Goal: Find specific page/section: Find specific page/section

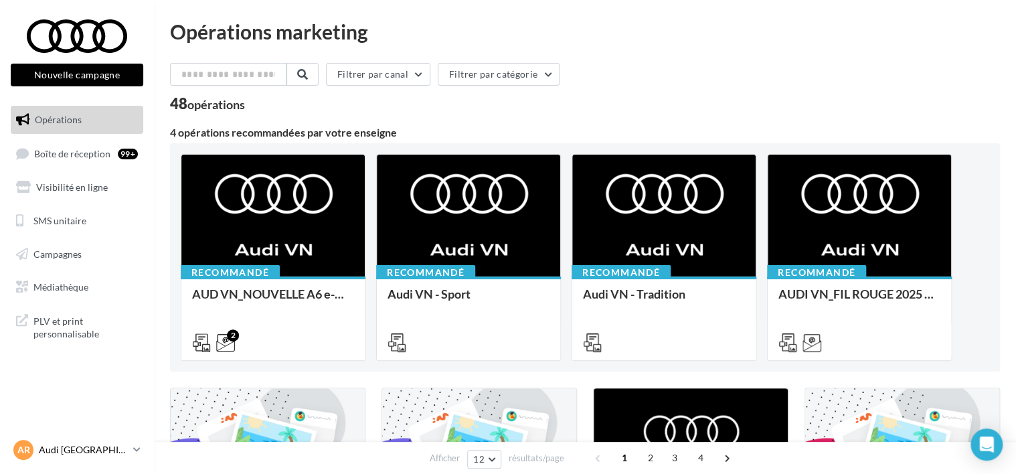
click at [93, 450] on p "Audi [GEOGRAPHIC_DATA]" at bounding box center [83, 449] width 89 height 13
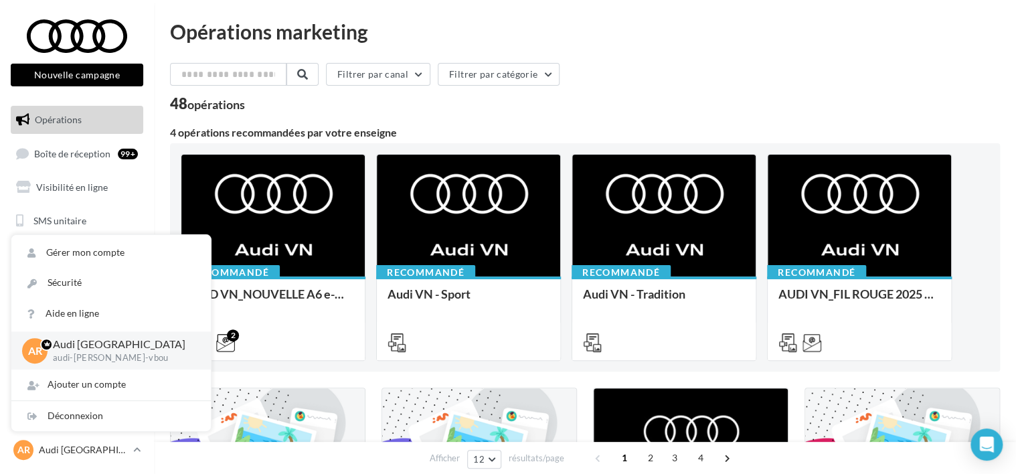
click at [708, 31] on div "Opérations marketing" at bounding box center [585, 31] width 830 height 20
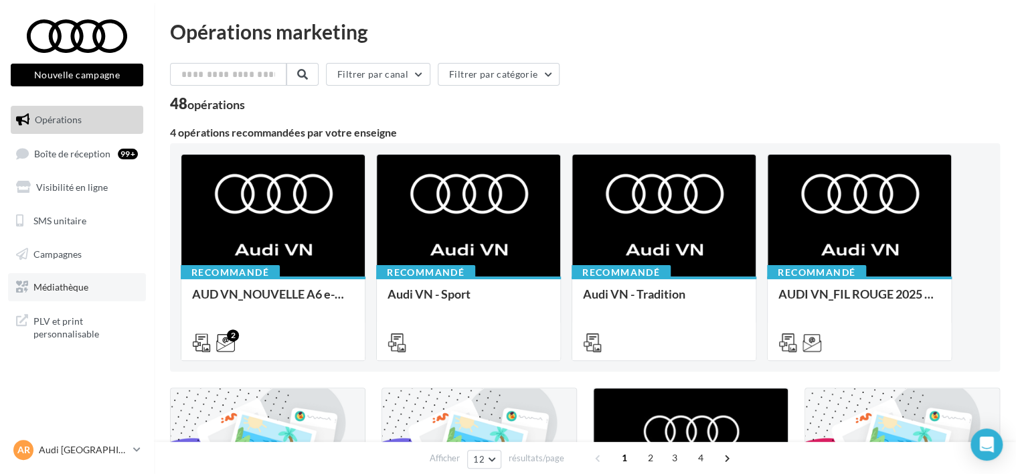
click at [72, 294] on link "Médiathèque" at bounding box center [77, 287] width 138 height 28
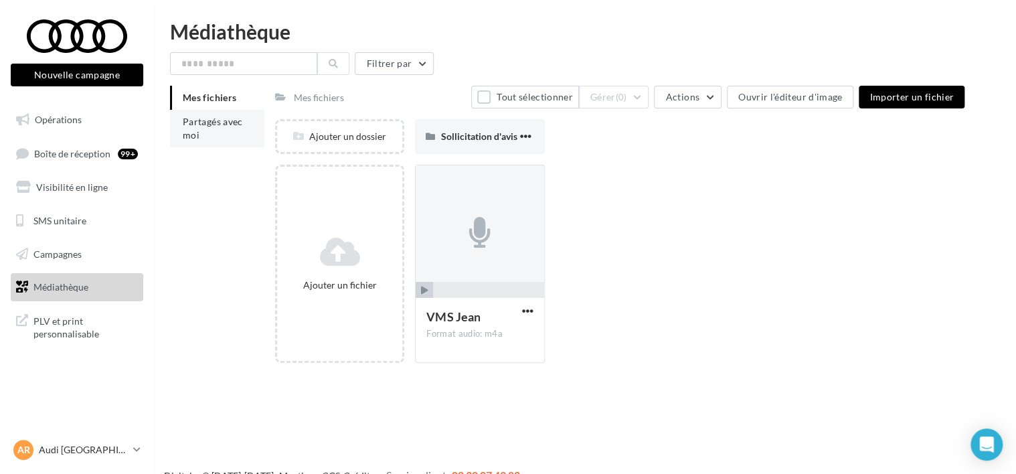
click at [198, 130] on span "Partagés avec moi" at bounding box center [213, 128] width 60 height 25
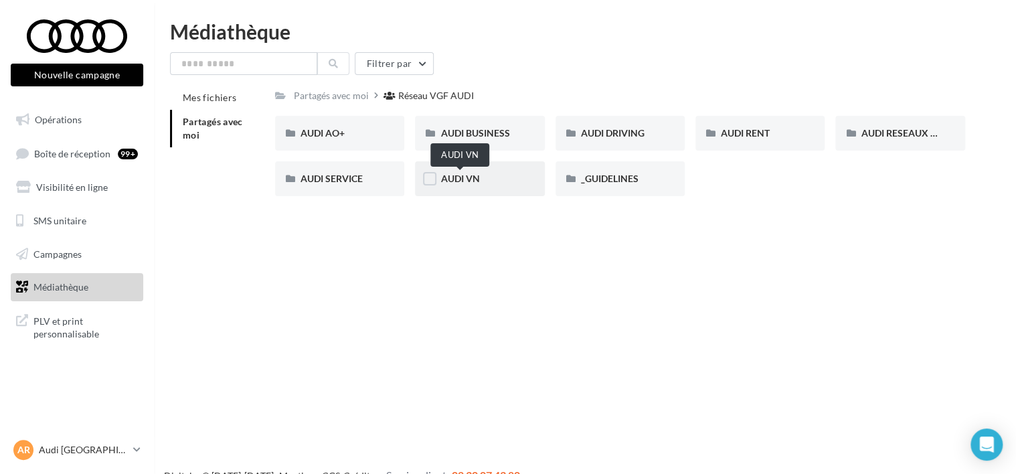
click at [466, 179] on span "AUDI VN" at bounding box center [459, 178] width 39 height 11
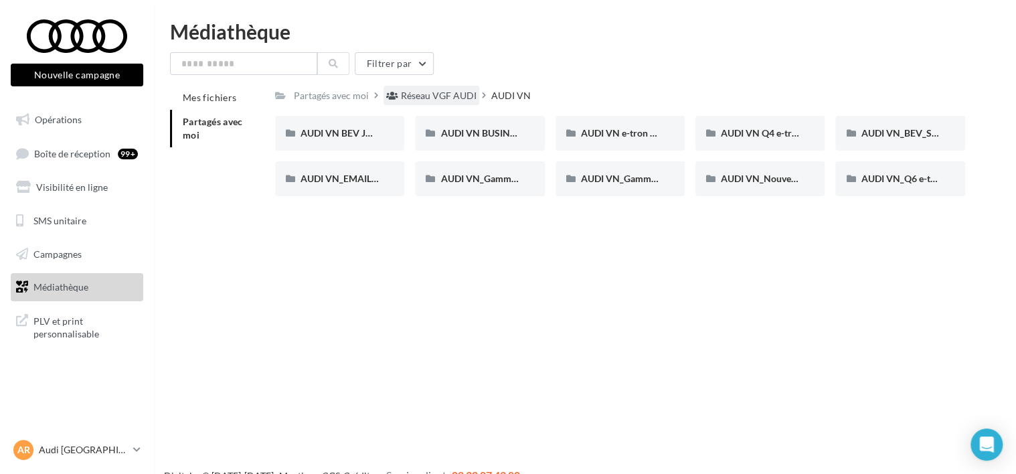
click at [451, 96] on div "Réseau VGF AUDI" at bounding box center [439, 95] width 76 height 13
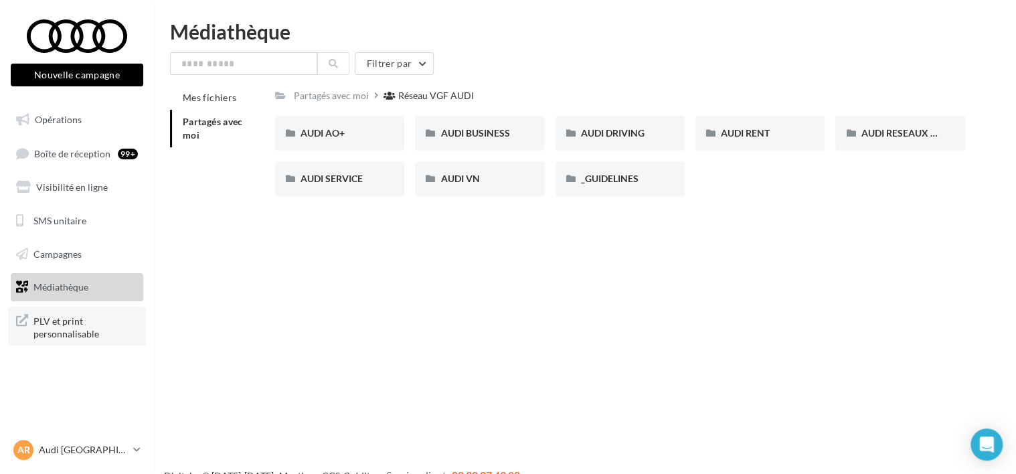
click at [86, 313] on span "PLV et print personnalisable" at bounding box center [85, 326] width 104 height 29
click at [310, 297] on div "Nouvelle campagne Nouvelle campagne Opérations Boîte de réception 99+ Visibilit…" at bounding box center [508, 258] width 1016 height 474
